Goal: Transaction & Acquisition: Obtain resource

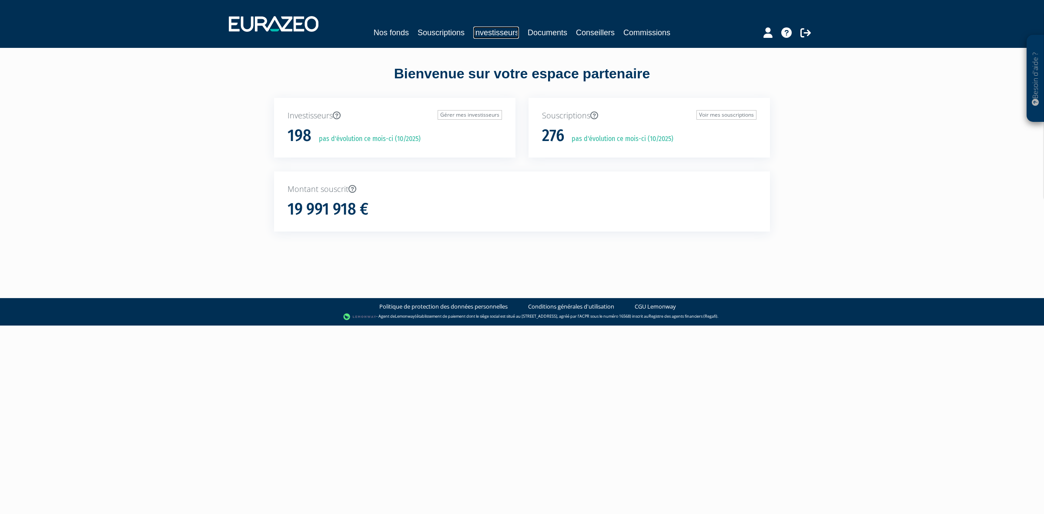
click at [489, 33] on link "Investisseurs" at bounding box center [496, 33] width 46 height 12
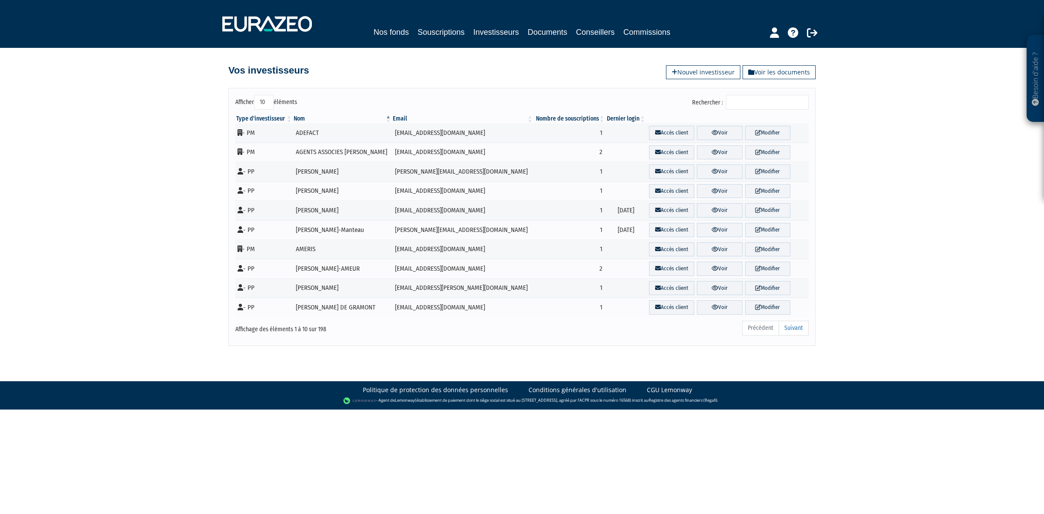
click at [773, 100] on input "Rechercher :" at bounding box center [767, 102] width 83 height 15
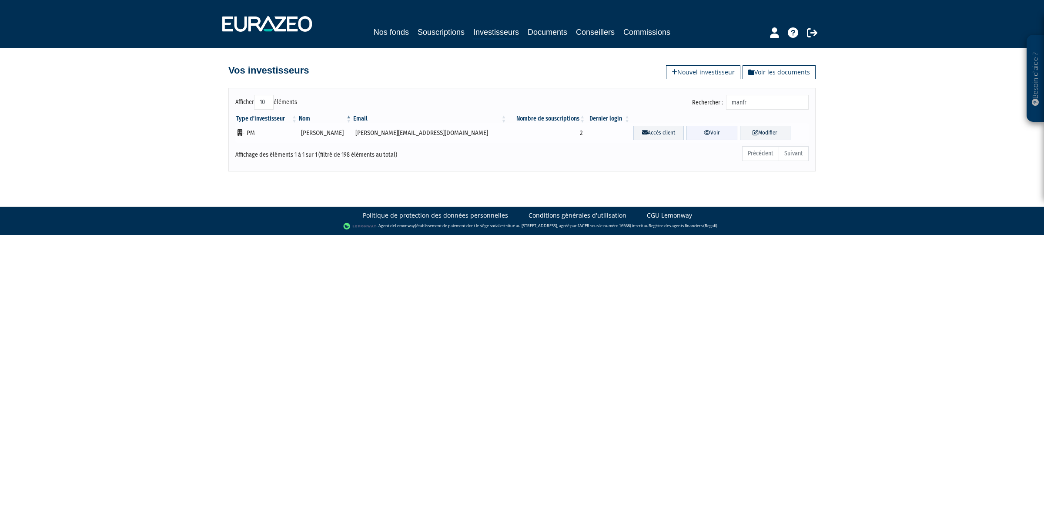
type input "manfr"
click at [687, 128] on link "Voir" at bounding box center [712, 133] width 50 height 14
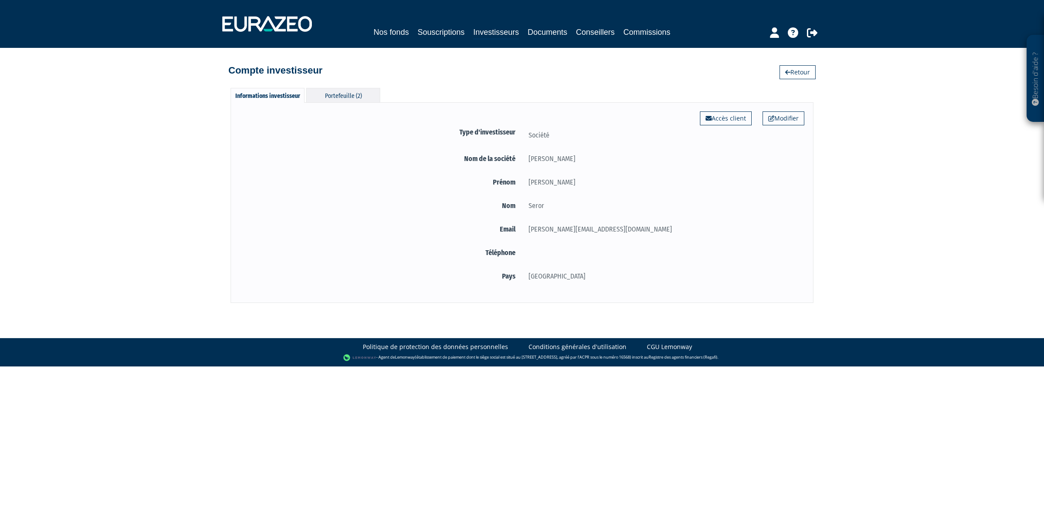
click at [324, 94] on div "Portefeuille (2)" at bounding box center [343, 95] width 74 height 14
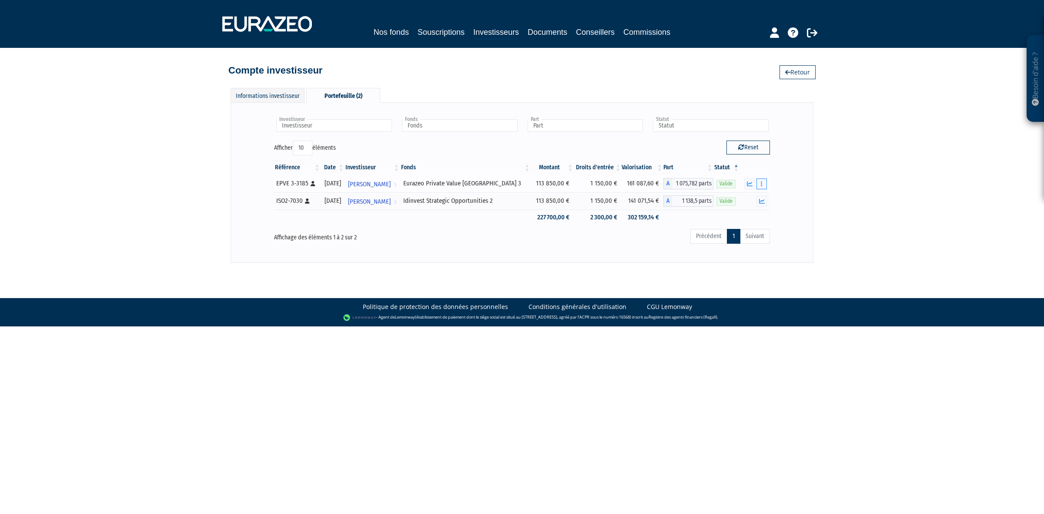
click at [765, 184] on button "button" at bounding box center [762, 183] width 10 height 11
click at [751, 181] on icon "button" at bounding box center [750, 184] width 6 height 6
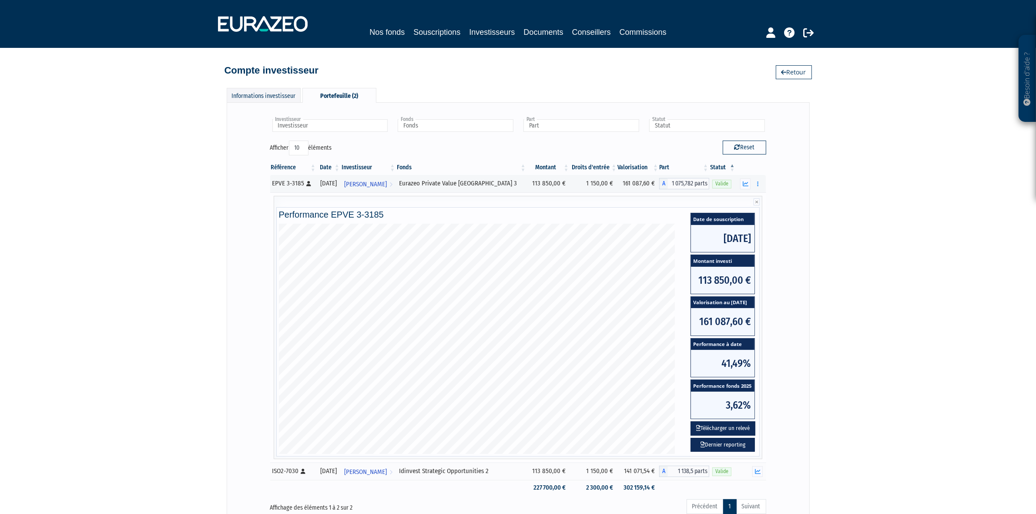
scroll to position [54, 0]
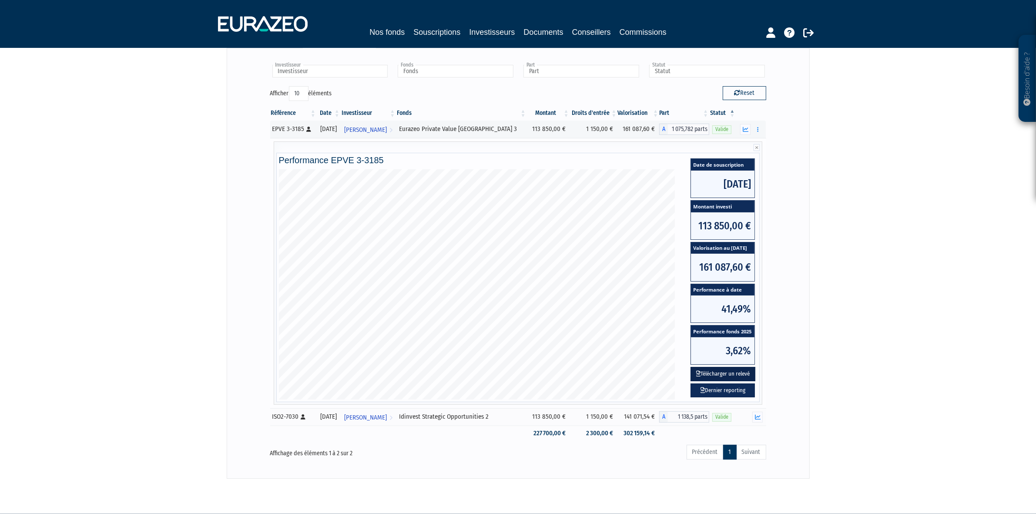
click at [735, 376] on button "Télécharger un relevé" at bounding box center [723, 374] width 65 height 14
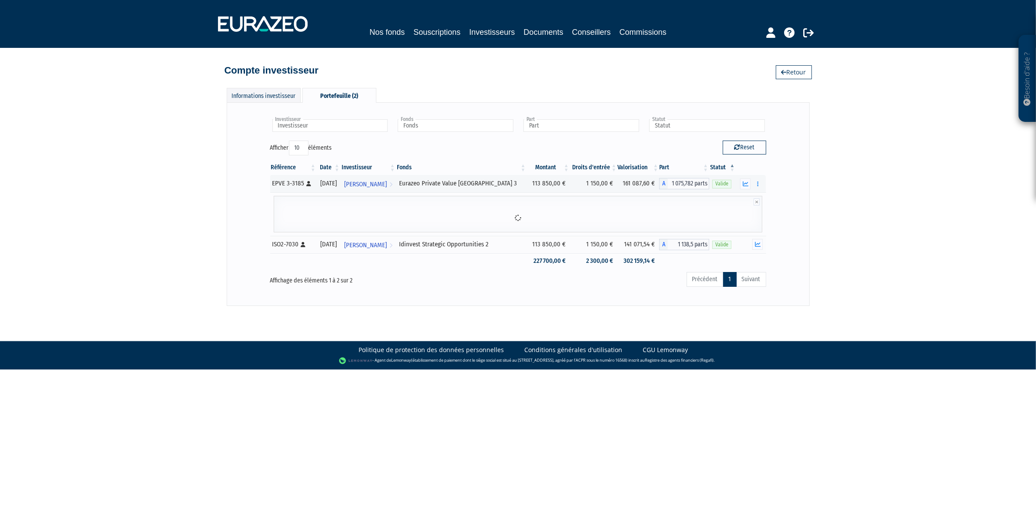
scroll to position [0, 0]
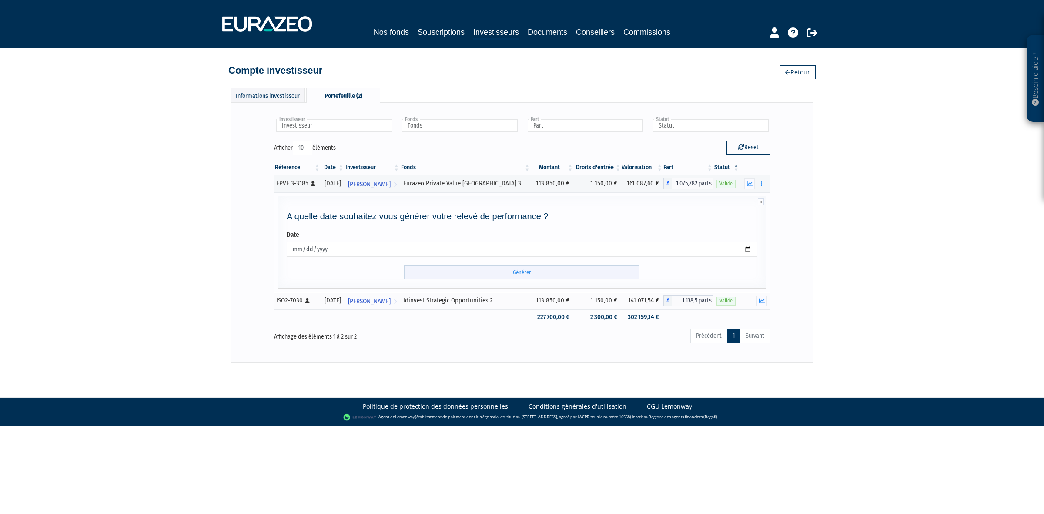
click at [463, 274] on input "Générer" at bounding box center [521, 272] width 235 height 14
click at [745, 304] on div at bounding box center [755, 300] width 24 height 11
click at [758, 302] on button "button" at bounding box center [762, 300] width 10 height 11
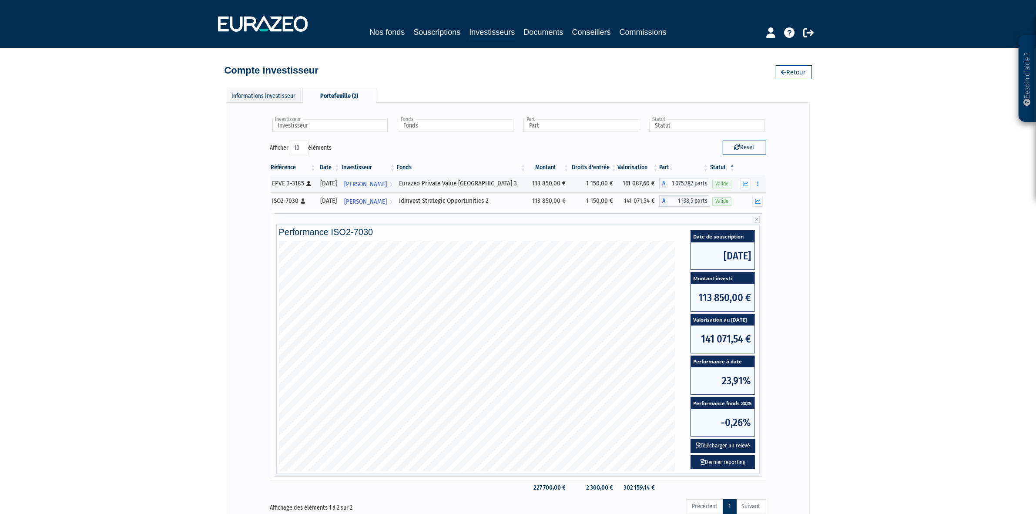
scroll to position [84, 0]
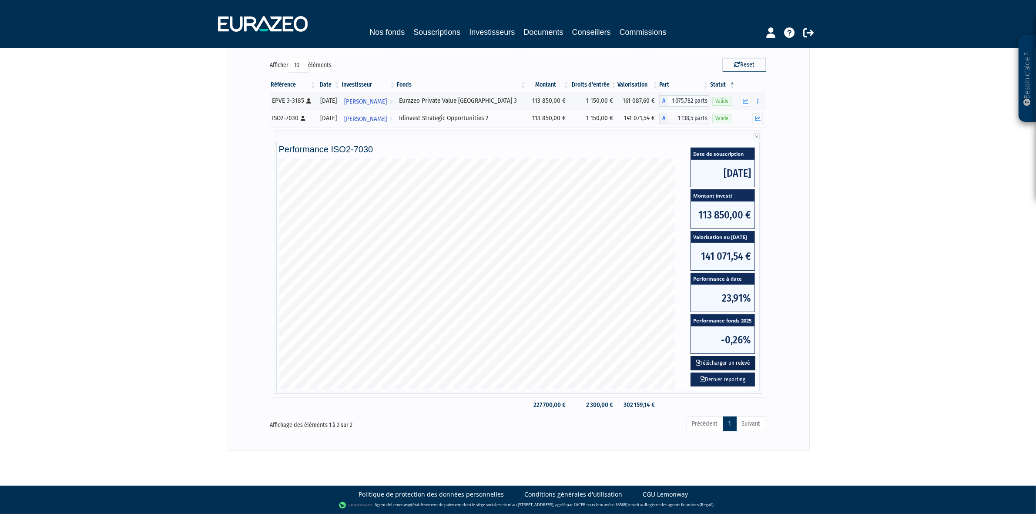
click at [723, 359] on button "Télécharger un relevé" at bounding box center [723, 363] width 65 height 14
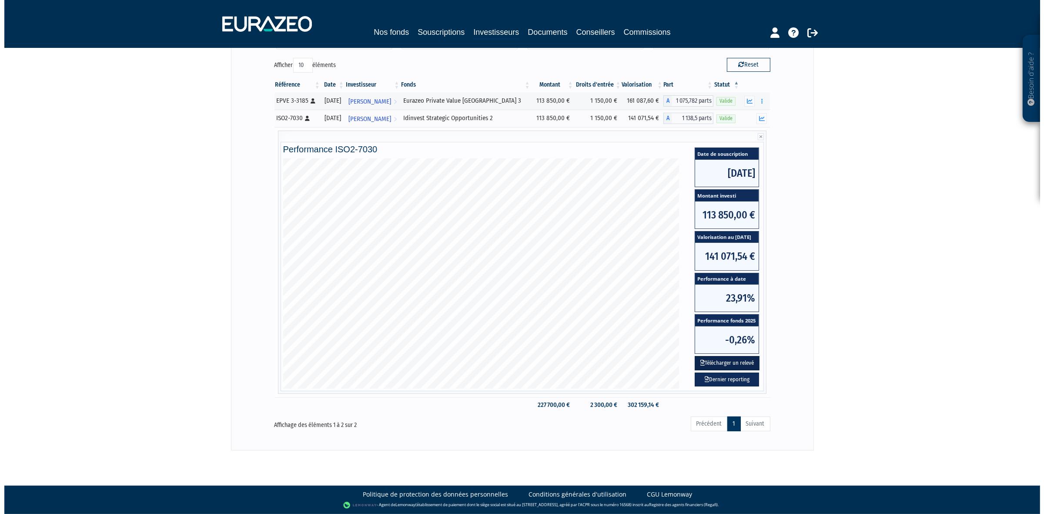
scroll to position [0, 0]
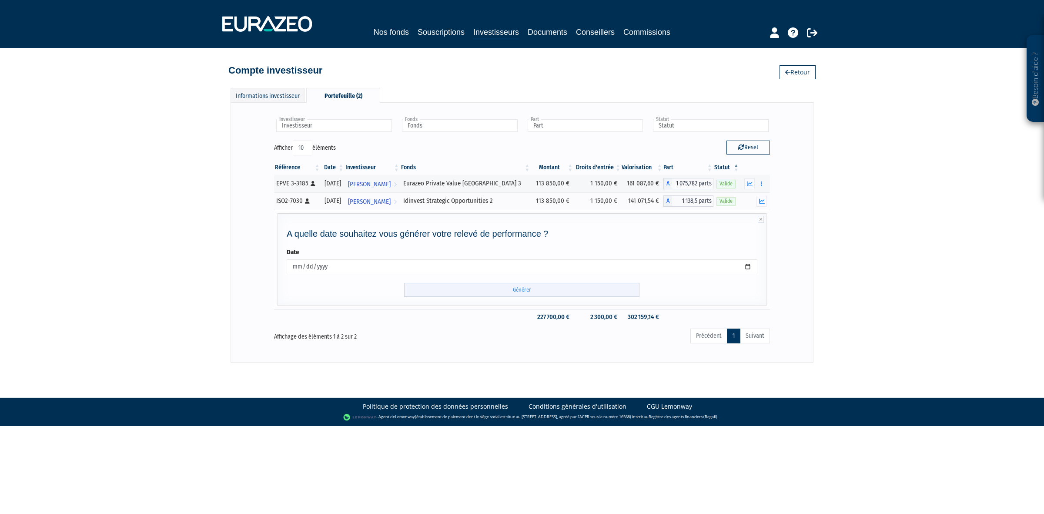
click at [510, 294] on input "Générer" at bounding box center [521, 290] width 235 height 14
